Goal: Use online tool/utility: Use online tool/utility

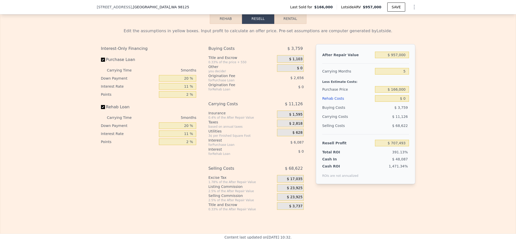
scroll to position [716, 0]
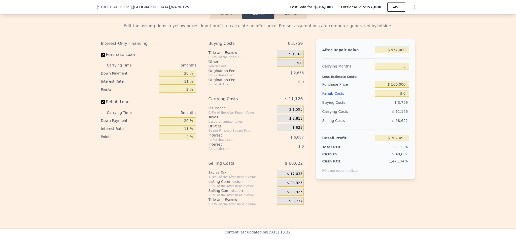
click at [400, 53] on input "$ 957,000" at bounding box center [392, 50] width 34 height 7
type input "$ 85"
type input "-$ 179,761"
type input "$ 850"
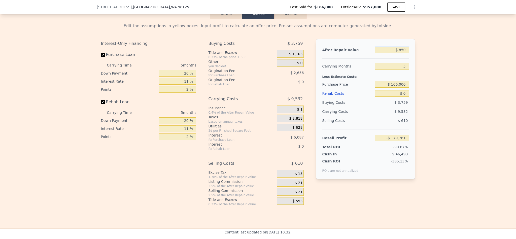
type input "-$ 179,051"
type input "$ 8,500"
type input "-$ 171,959"
type input "$ 85,000"
type input "-$ 101,028"
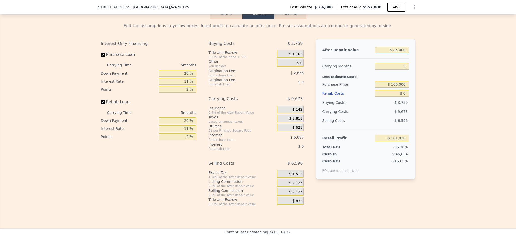
type input "$ 850,000"
type input "$ 608,282"
type input "$ 850,000"
click at [400, 88] on input "$ 166,000" at bounding box center [392, 84] width 34 height 7
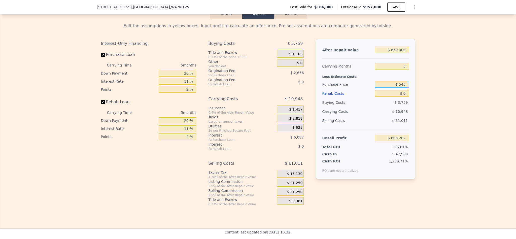
type input "$ 166,000"
type input "$ 957,000"
type input "$ 166,000"
type input "$ 707,493"
type input "$ 16,600,000"
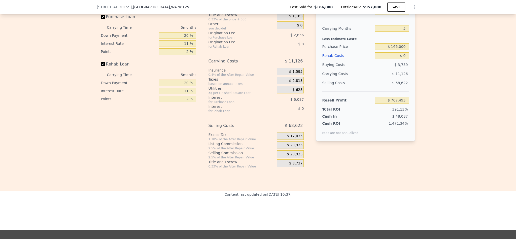
scroll to position [716, 0]
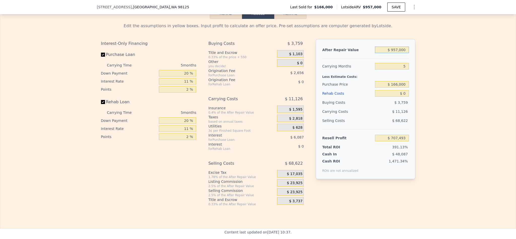
click at [399, 53] on input "$ 957,000" at bounding box center [392, 50] width 34 height 7
type input "$ 85"
type input "-$ 179,761"
type input "$ 850"
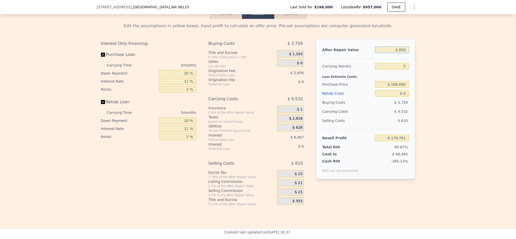
type input "-$ 179,051"
type input "$ 8,500"
type input "-$ 171,959"
type input "$ 85,000"
type input "-$ 101,028"
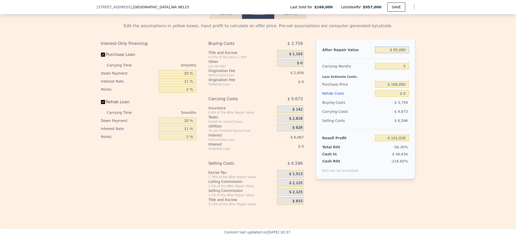
type input "$ 850,000"
type input "$ 608,282"
type input "$ 850,000"
type input "$ 545,000"
type input "$ 208,056"
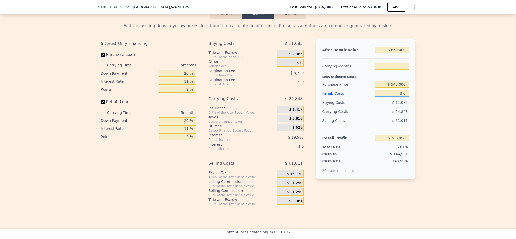
type input "$ 8"
type input "$ 208,048"
type input "$ 80"
type input "$ 207,970"
type input "$ 800"
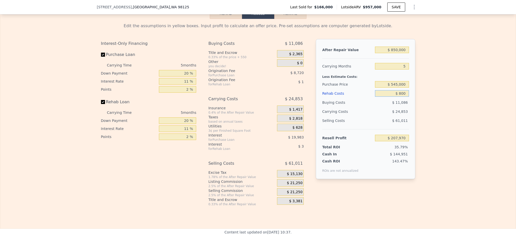
type input "$ 207,213"
type input "$ 8,000"
type input "$ 199,633"
type input "$ 80,000"
type input "$ 123,841"
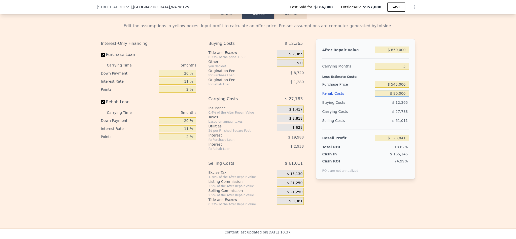
type input "$ 80,000"
drag, startPoint x: 184, startPoint y: 87, endPoint x: 172, endPoint y: 87, distance: 12.1
click at [172, 77] on input "20 %" at bounding box center [177, 73] width 37 height 7
type input "10 %"
type input "$ 120,256"
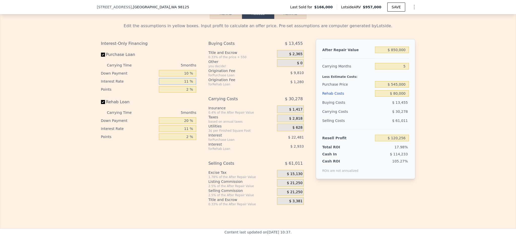
type input "1 %"
type input "$ 140,691"
type input "10 %"
type input "$ 122,296"
type input "10.5 %"
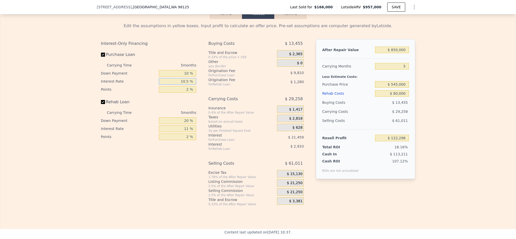
type input "$ 121,276"
type input "10.5 %"
type input "1 %"
type input "$ 126,181"
type input "1.5 %"
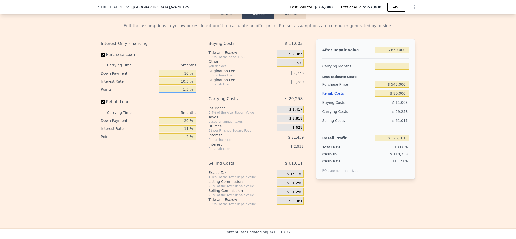
type input "$ 123,728"
type input "1.5 %"
type input "1 %"
type input "$ 122,729"
type input "1 %"
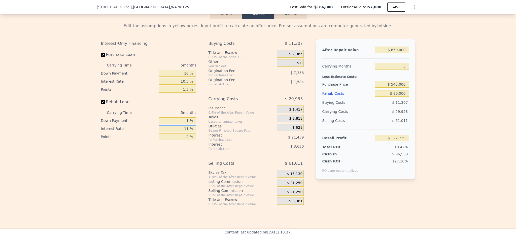
type input "1 %"
type input "$ 126,029"
type input "1 %"
click at [186, 124] on input "1 %" at bounding box center [177, 120] width 37 height 7
type input "10 %"
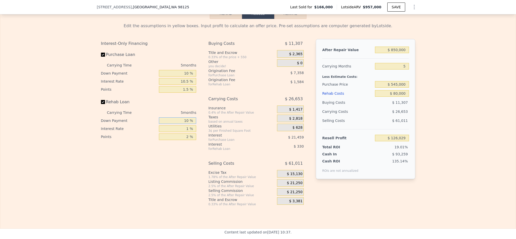
type input "$ 126,203"
type input "10 %"
type input "$ 123,503"
type input "10.5 %"
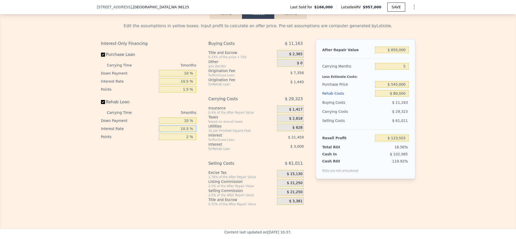
type input "$ 123,353"
type input "10.5 %"
type input "1 %"
type input "$ 124,073"
type input "1.5 %"
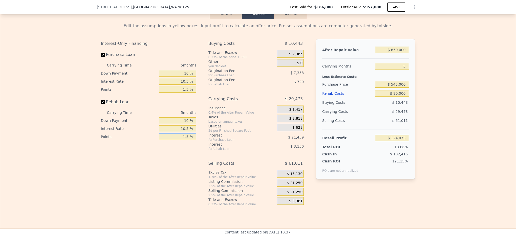
type input "$ 123,713"
type input "1.5 %"
click at [137, 178] on div "Interest-Only Financing Purchase Loan Carrying Time 5 months Down Payment 10 % …" at bounding box center [150, 122] width 99 height 167
click at [296, 185] on span "$ 21,250" at bounding box center [295, 183] width 16 height 5
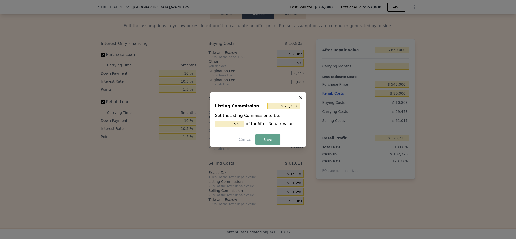
drag, startPoint x: 233, startPoint y: 122, endPoint x: 198, endPoint y: 123, distance: 34.8
click at [198, 123] on div "​ Listing Commission $ 21,250 Set the Listing Commission to be: 2.5 % of the Af…" at bounding box center [258, 119] width 516 height 239
type input "1.5 %"
type input "$ 12,750"
type input "1.5 %"
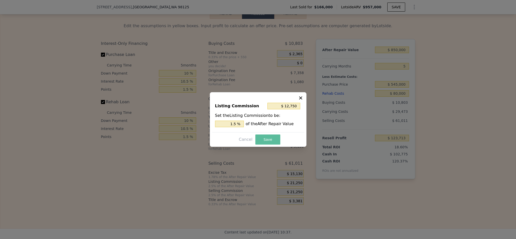
click at [265, 135] on button "Save" at bounding box center [267, 139] width 25 height 10
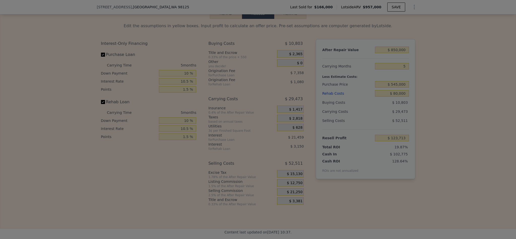
type input "$ 132,213"
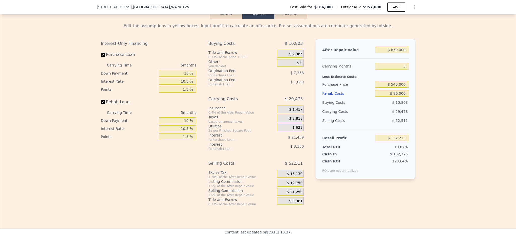
click at [465, 117] on div "Edit the assumptions in yellow boxes. Input profit to calculate an offer price.…" at bounding box center [258, 112] width 516 height 187
type input "$ 957,000"
type input "$ 0"
type input "$ 707,493"
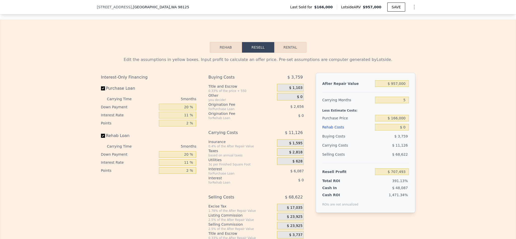
scroll to position [716, 0]
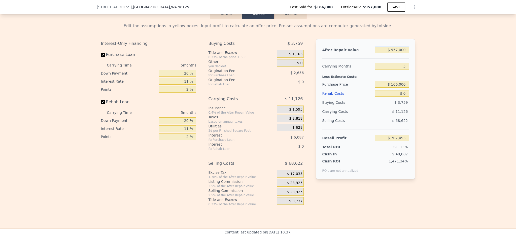
click at [395, 53] on input "$ 957,000" at bounding box center [392, 50] width 34 height 7
type input "$ 85"
type input "-$ 179,761"
type input "$ 850"
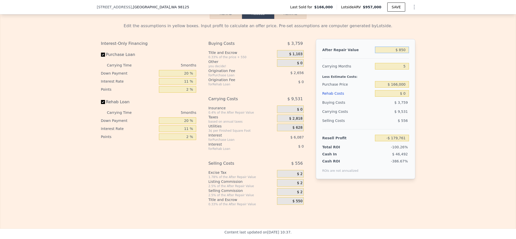
type input "-$ 179,051"
type input "$ 8,500"
type input "-$ 171,959"
type input "$ 85,000"
type input "-$ 101,028"
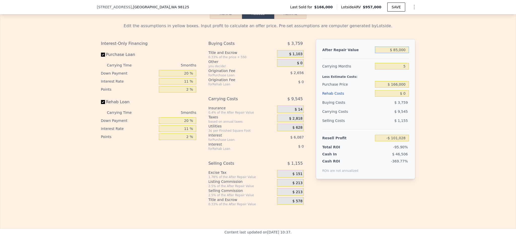
type input "$ 850,000"
type input "$ 608,282"
type input "$ 850,000"
type input "$ 565,000"
type input "$ 186,940"
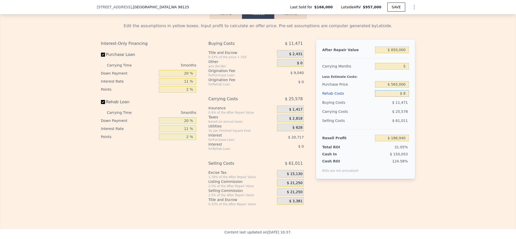
type input "$ 8"
type input "$ 186,932"
type input "$ 80"
type input "$ 186,854"
type input "$ 800"
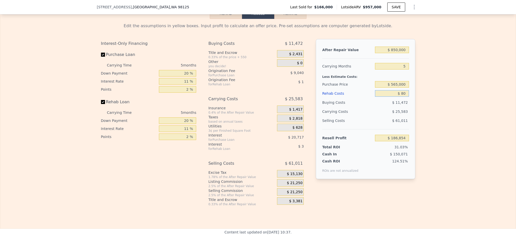
type input "$ 186,097"
type input "$ 8,000"
type input "$ 178,517"
type input "$ 80,000"
type input "$ 102,725"
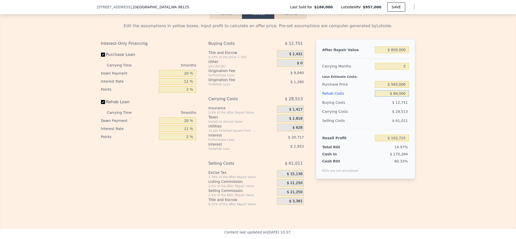
type input "$ 80,000"
drag, startPoint x: 182, startPoint y: 87, endPoint x: 179, endPoint y: 87, distance: 3.5
click at [179, 77] on input "20 %" at bounding box center [177, 73] width 37 height 7
type input "1 %"
type input "$ 95,658"
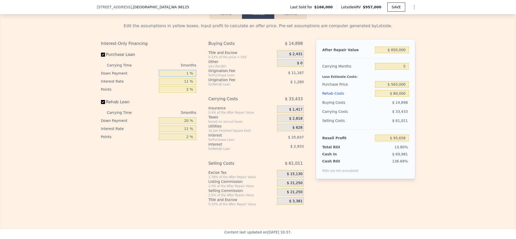
type input "10 %"
type input "$ 99,005"
type input "10 %"
type input "1 %"
type input "$ 120,190"
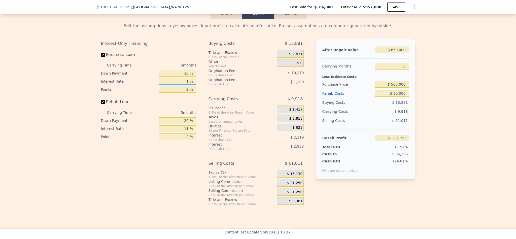
type input "10 %"
type input "$ 101,120"
type input "10.5 %"
type input "$ 100,065"
type input "10.5 %"
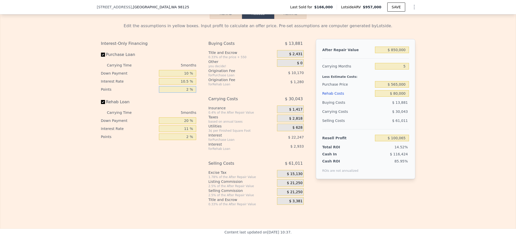
type input "1 %"
type input "$ 105,150"
type input "1.5 %"
type input "$ 102,607"
type input "1.5 %"
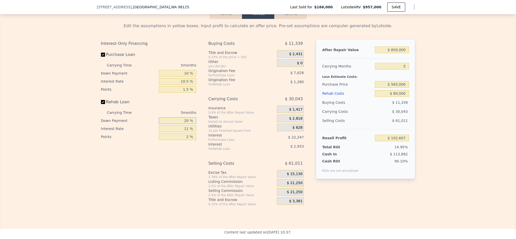
type input "1 %"
type input "$ 101,608"
type input "10 %"
type input "$ 102,082"
type input "10 %"
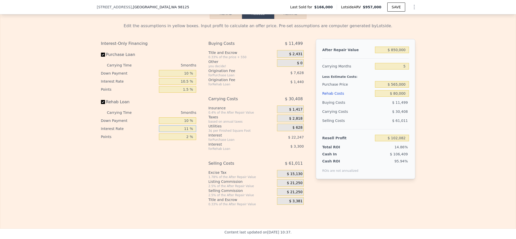
type input "1 %"
type input "$ 105,082"
type input "10 %"
type input "$ 102,382"
type input "10.5 %"
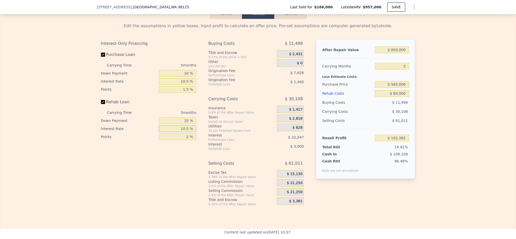
type input "$ 102,232"
type input "10.5 %"
type input "1 %"
type input "$ 102,952"
type input "1.5 %"
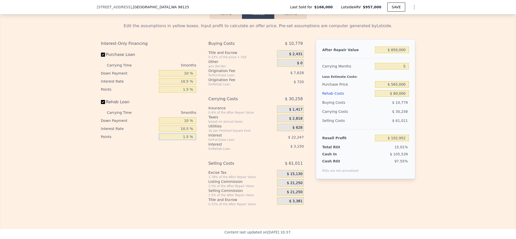
type input "$ 102,592"
type input "1.5 %"
click at [296, 185] on span "$ 21,250" at bounding box center [295, 183] width 16 height 5
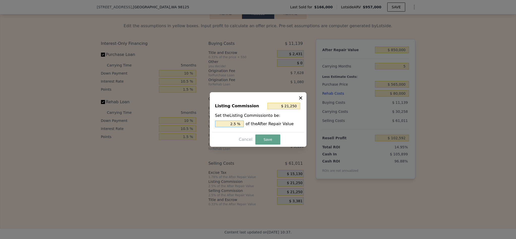
drag, startPoint x: 233, startPoint y: 122, endPoint x: 191, endPoint y: 122, distance: 41.6
click at [192, 122] on div "​ Listing Commission $ 21,250 Set the Listing Commission to be: 2.5 % of the Af…" at bounding box center [258, 119] width 516 height 239
type input "$ 12,750"
type input "1.5 %"
click at [267, 140] on button "Save" at bounding box center [267, 139] width 25 height 10
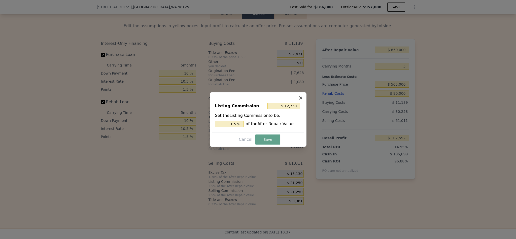
type input "$ 111,092"
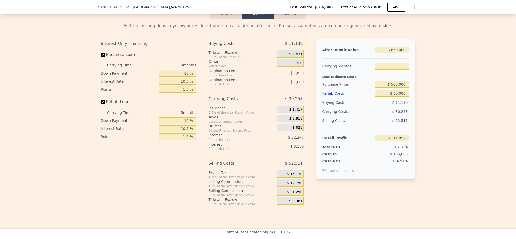
click at [456, 137] on div "Edit the assumptions in yellow boxes. Input profit to calculate an offer price.…" at bounding box center [258, 112] width 516 height 187
type input "$ 957,000"
type input "$ 0"
type input "$ 707,493"
